Goal: Transaction & Acquisition: Purchase product/service

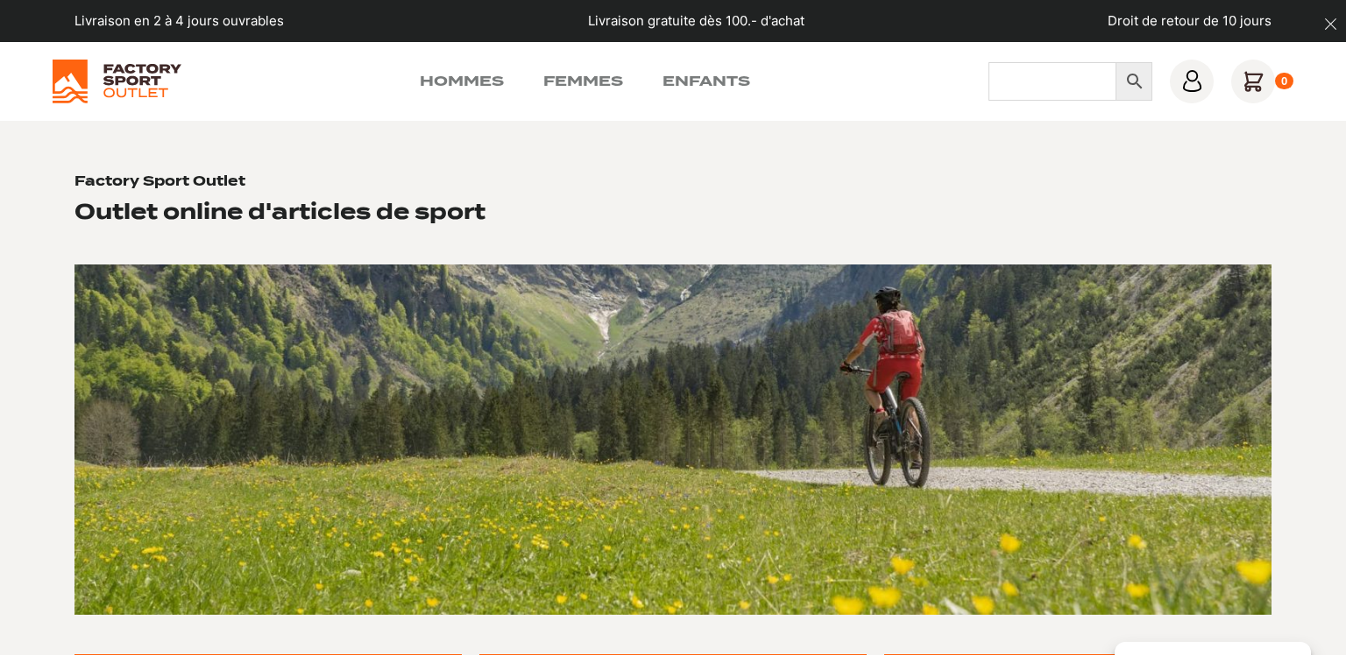
click at [1031, 87] on input "Chercher" at bounding box center [1052, 81] width 128 height 39
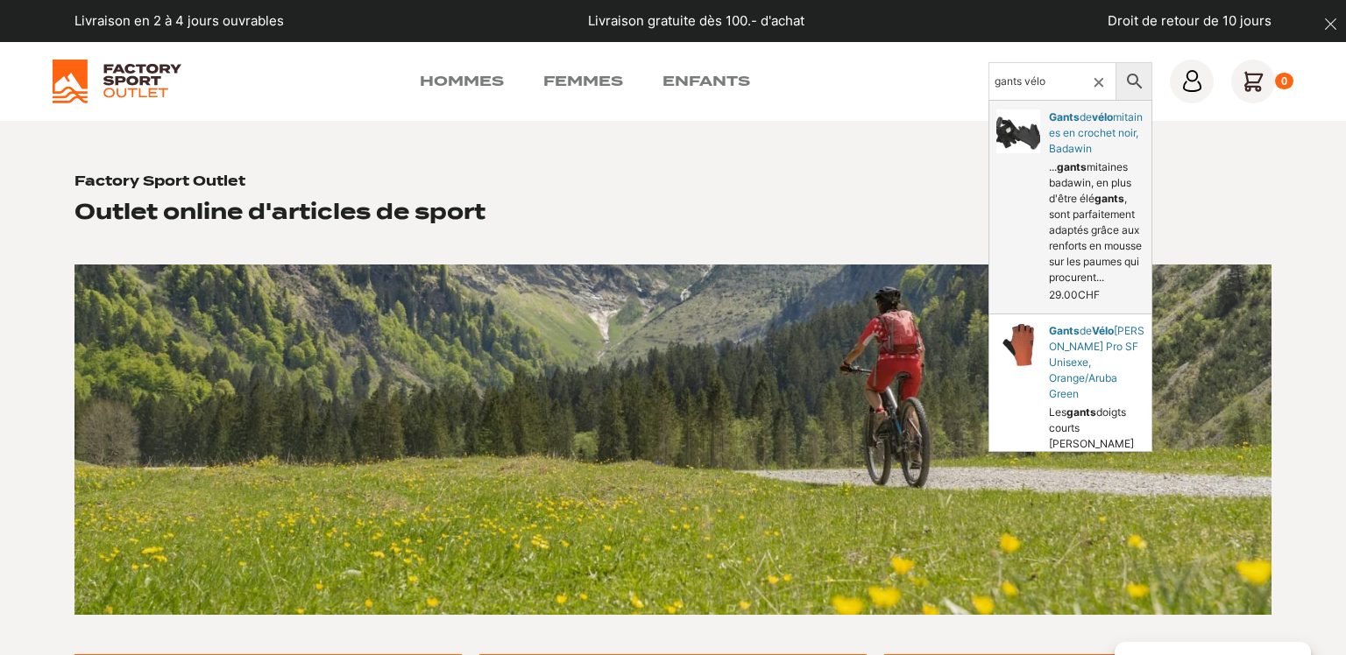
type input "gants vélo"
click at [1085, 112] on link "mitaines en crochet noir, Badawin" at bounding box center [1070, 207] width 162 height 213
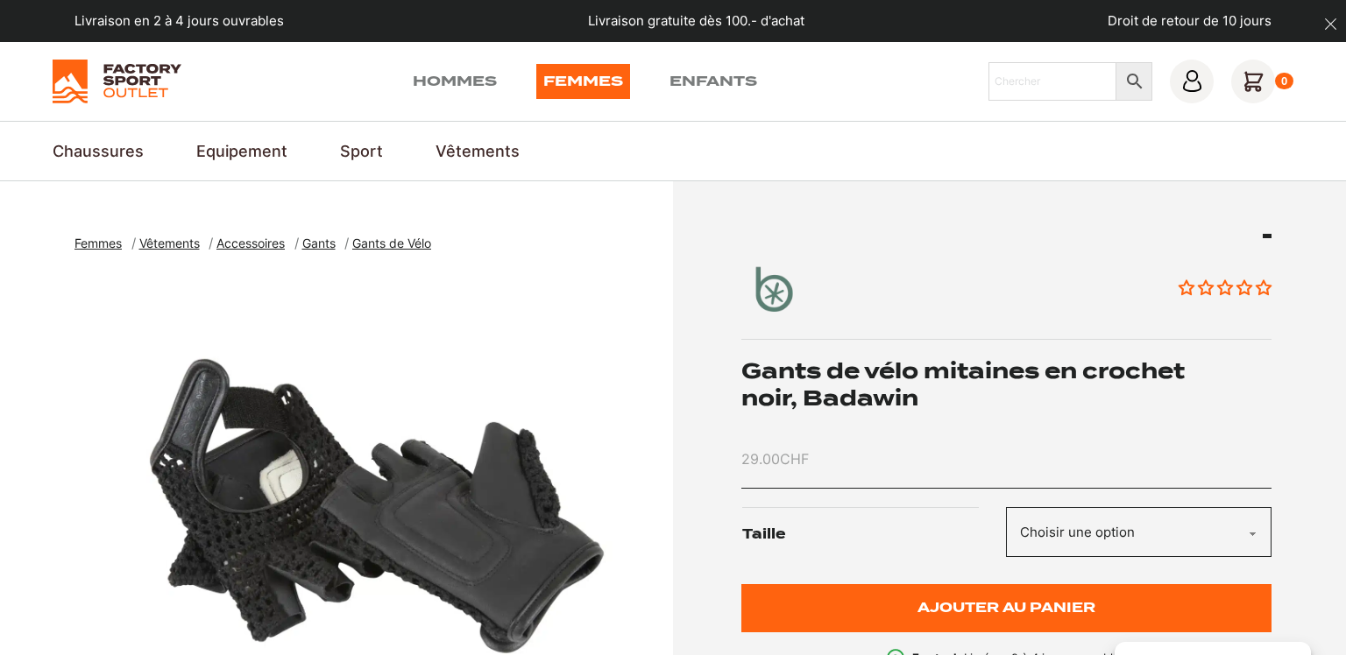
click at [328, 242] on span "Gants" at bounding box center [318, 243] width 33 height 15
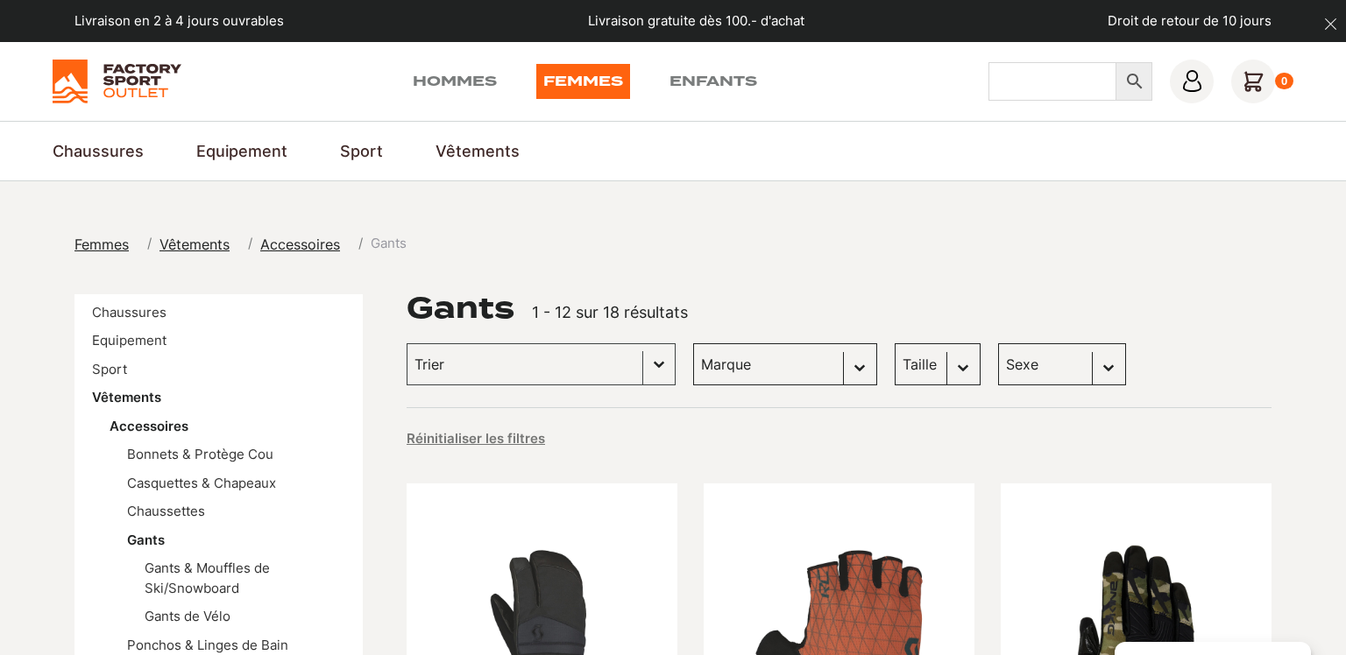
click at [1033, 93] on input "Chercher" at bounding box center [1052, 81] width 128 height 39
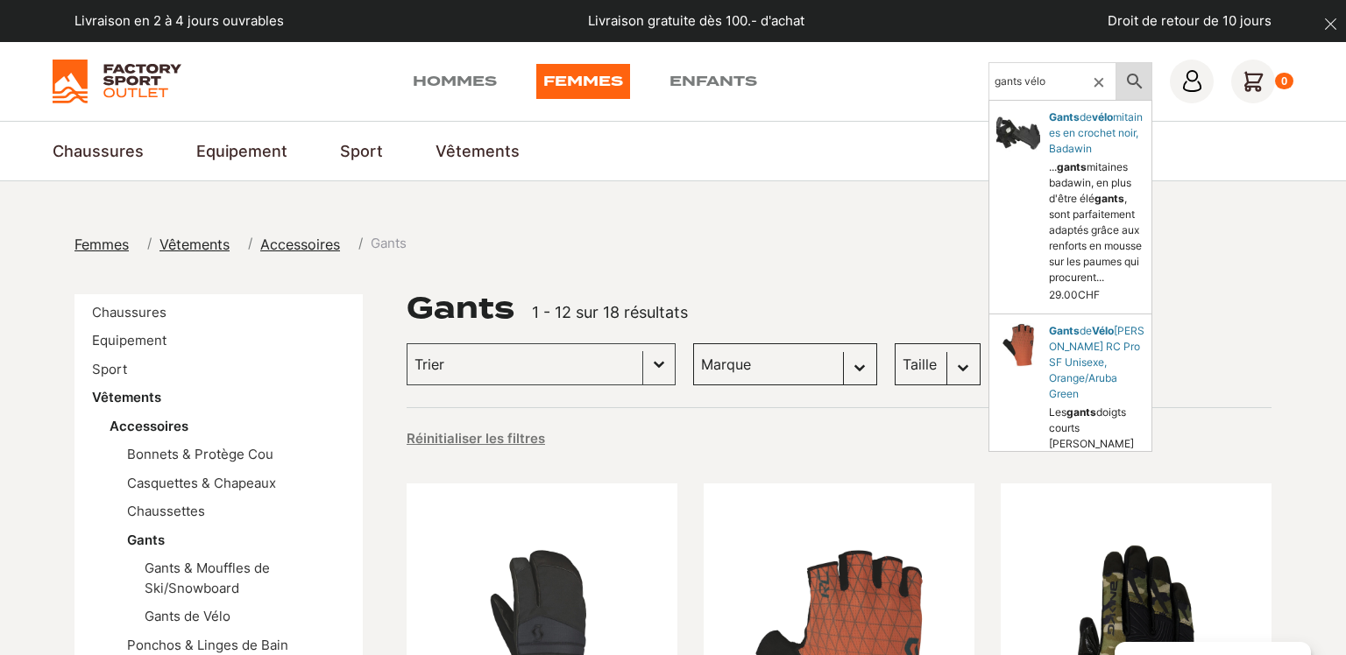
type input "gants vélo"
click at [1131, 75] on icon at bounding box center [1134, 81] width 37 height 21
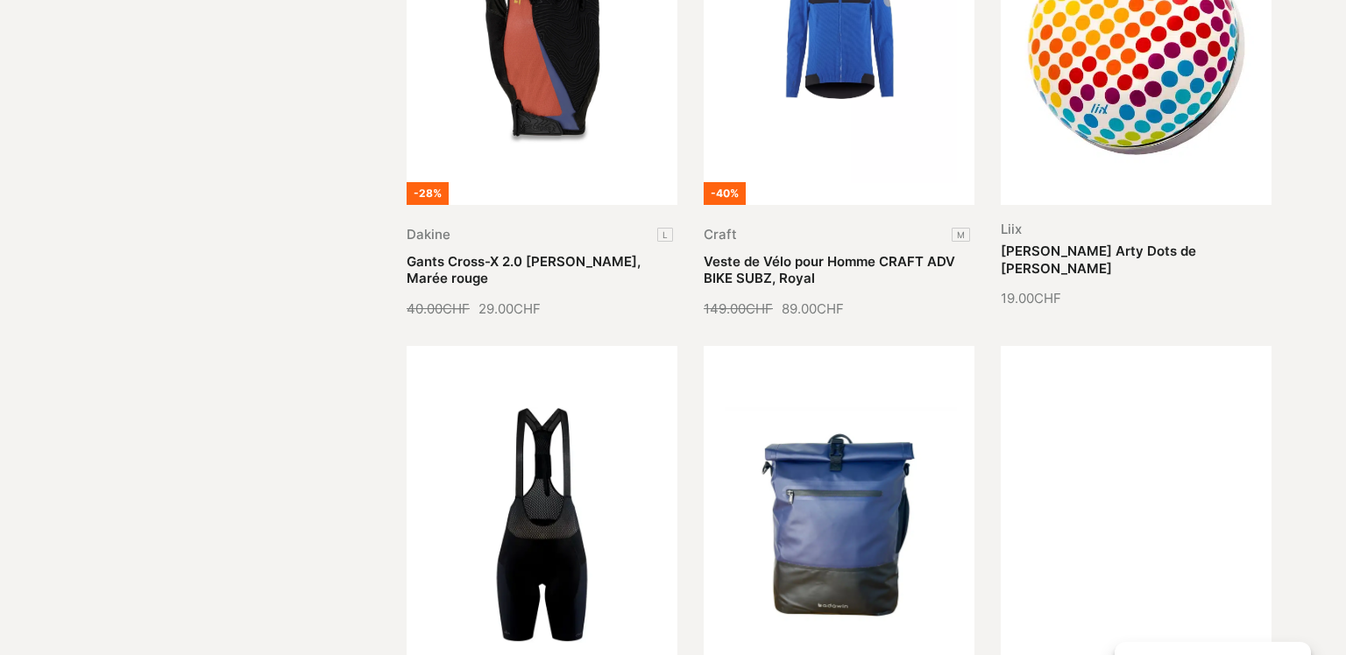
scroll to position [1017, 0]
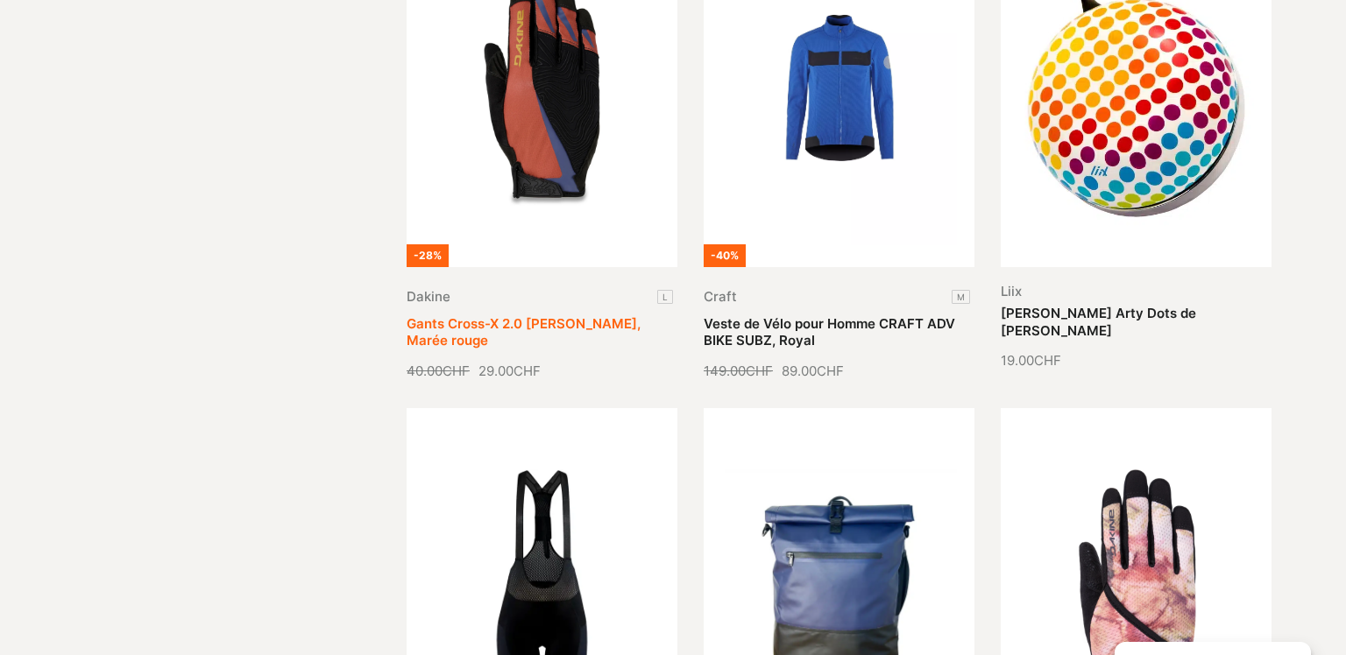
click at [534, 327] on link "Gants Cross-X 2.0 [PERSON_NAME], Marée rouge" at bounding box center [524, 332] width 234 height 34
